Goal: Task Accomplishment & Management: Manage account settings

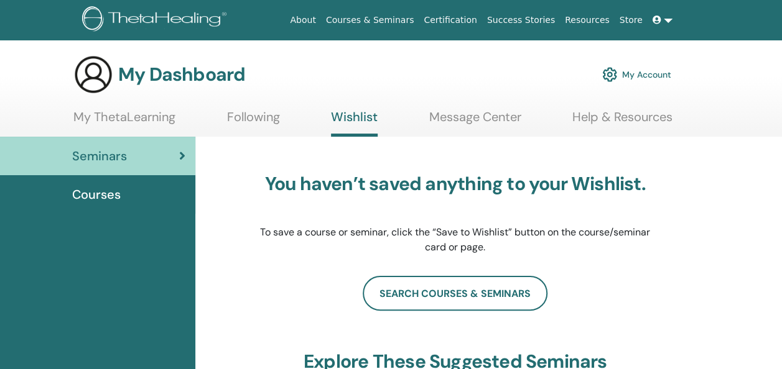
click at [639, 68] on link "My Account" at bounding box center [636, 74] width 69 height 27
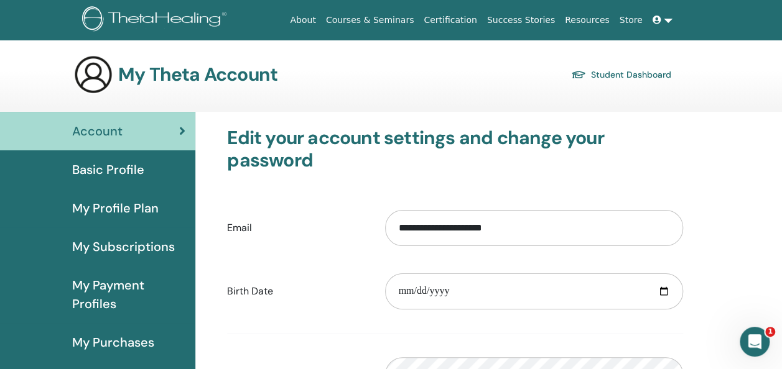
click at [667, 20] on link at bounding box center [662, 20] width 30 height 23
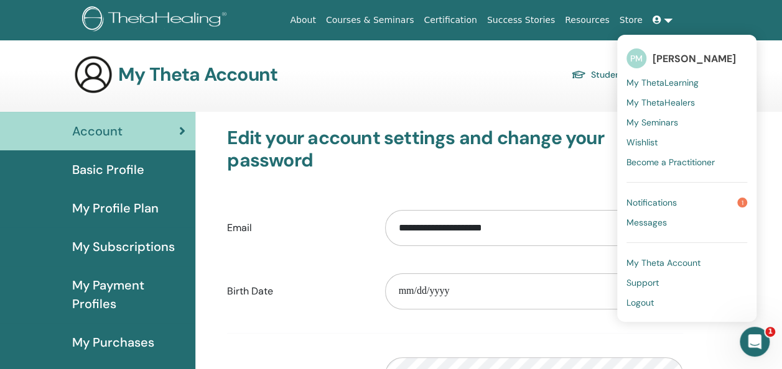
click at [680, 55] on span "[PERSON_NAME]" at bounding box center [693, 58] width 83 height 13
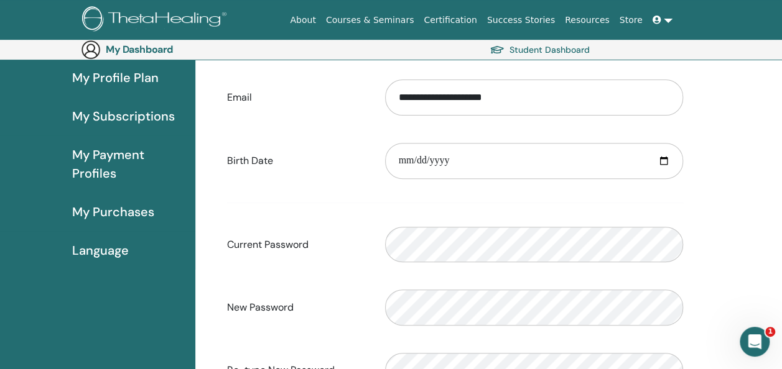
scroll to position [152, 0]
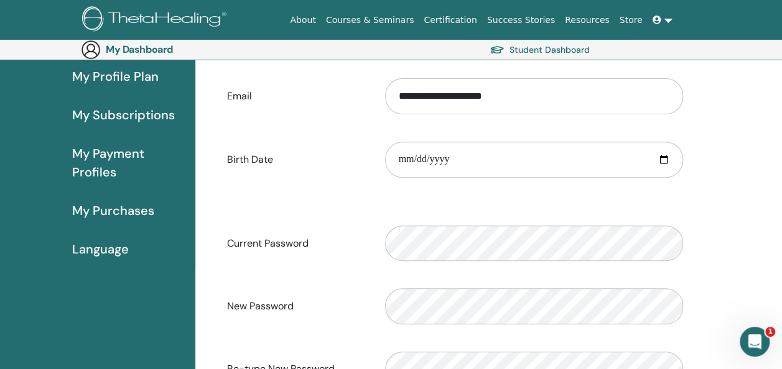
click at [144, 75] on span "My Profile Plan" at bounding box center [115, 76] width 86 height 19
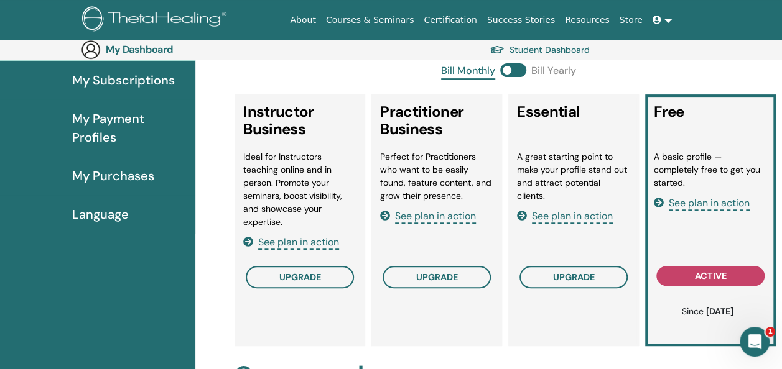
scroll to position [191, 0]
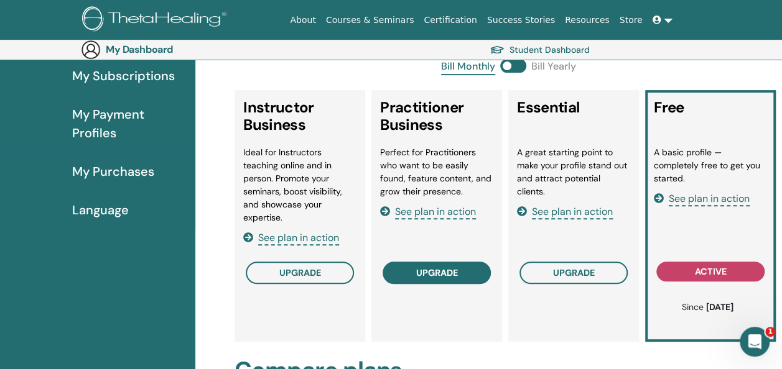
click at [433, 276] on span "upgrade" at bounding box center [437, 273] width 42 height 10
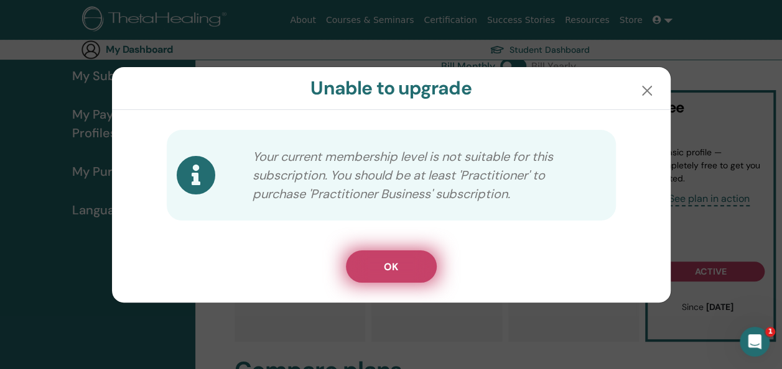
click at [394, 269] on span "OK" at bounding box center [391, 267] width 14 height 13
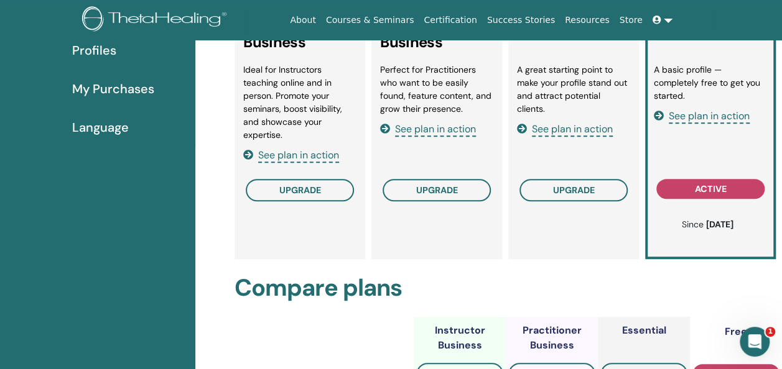
scroll to position [0, 0]
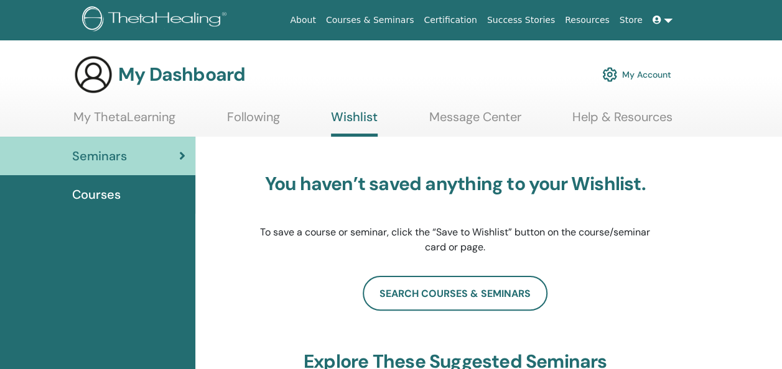
click at [671, 20] on link at bounding box center [662, 20] width 30 height 23
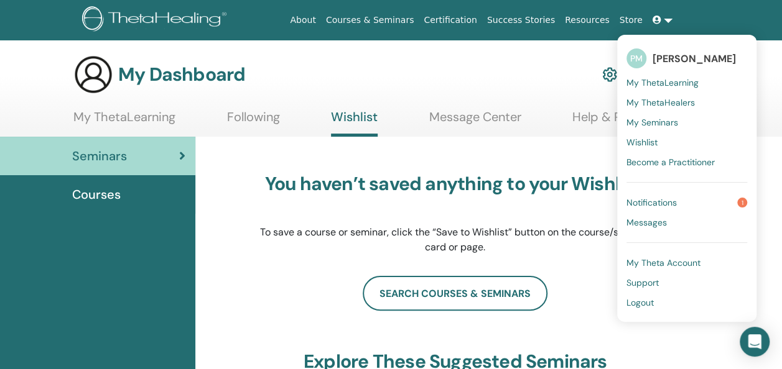
click at [677, 57] on span "[PERSON_NAME]" at bounding box center [693, 58] width 83 height 13
